Goal: Task Accomplishment & Management: Use online tool/utility

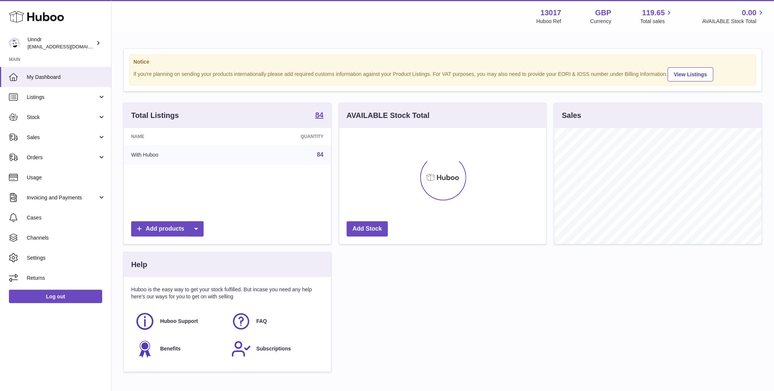
scroll to position [116, 207]
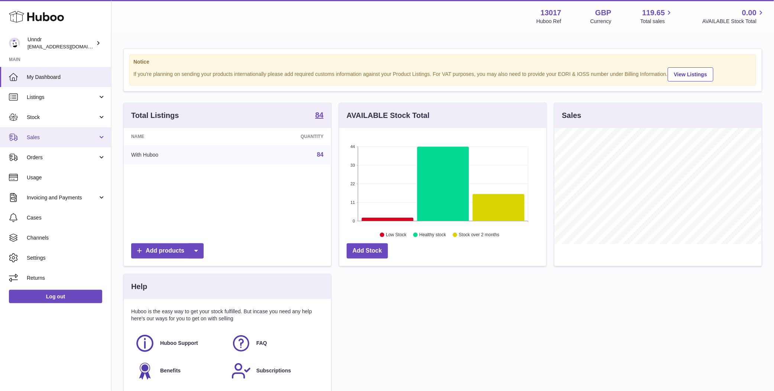
click at [31, 140] on span "Sales" at bounding box center [62, 137] width 71 height 7
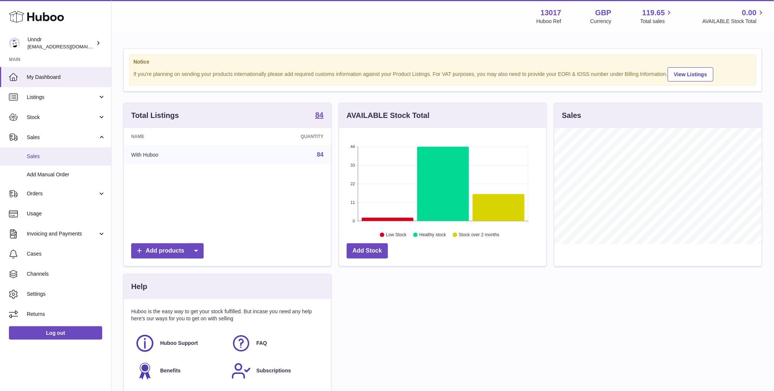
click at [33, 159] on span "Sales" at bounding box center [66, 156] width 79 height 7
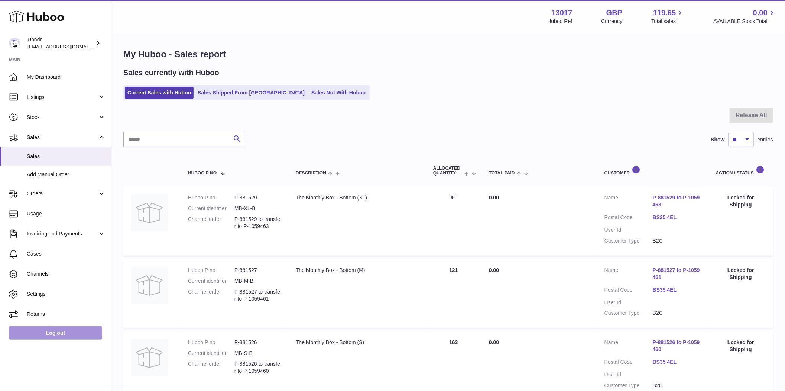
click at [70, 334] on link "Log out" at bounding box center [55, 332] width 93 height 13
